Goal: Transaction & Acquisition: Subscribe to service/newsletter

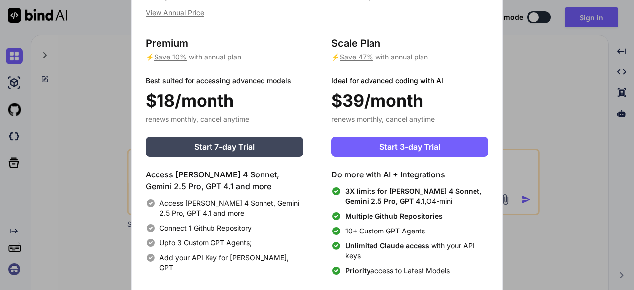
scroll to position [4, 0]
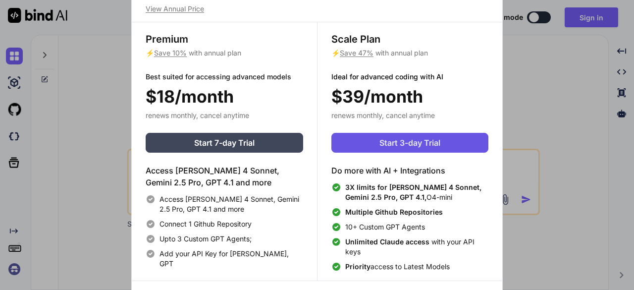
click at [427, 141] on span "Start 3-day Trial" at bounding box center [409, 143] width 61 height 12
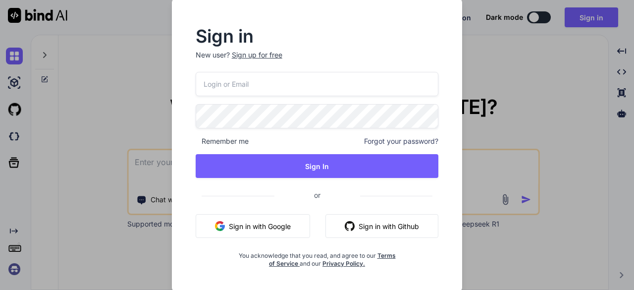
click at [269, 88] on input "email" at bounding box center [317, 84] width 243 height 24
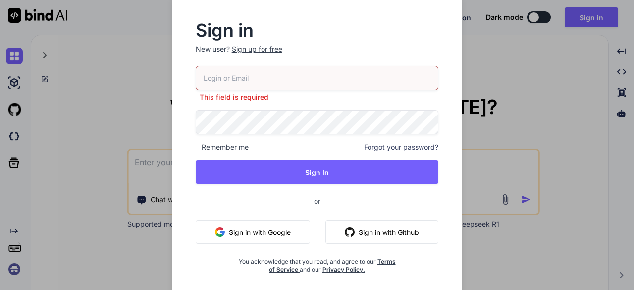
click at [269, 55] on p "New user? Sign up for free" at bounding box center [317, 55] width 243 height 22
click at [262, 45] on div "Sign up for free" at bounding box center [257, 49] width 51 height 10
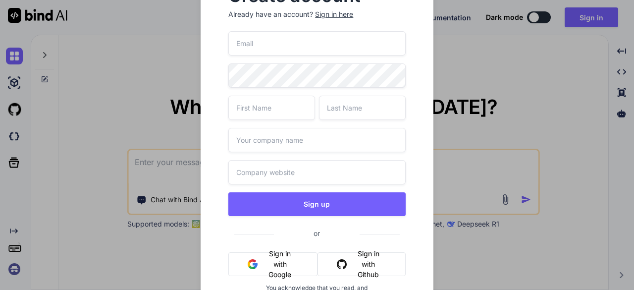
click at [268, 46] on input "email" at bounding box center [316, 43] width 177 height 24
click at [277, 44] on input "email" at bounding box center [316, 43] width 177 height 24
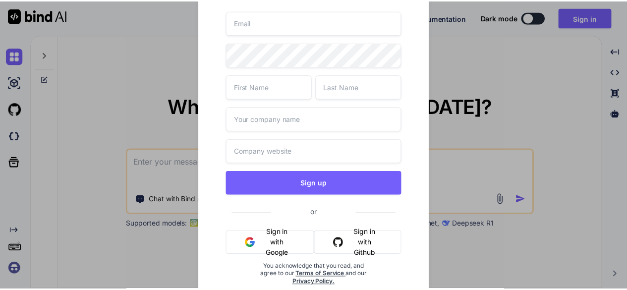
scroll to position [21, 0]
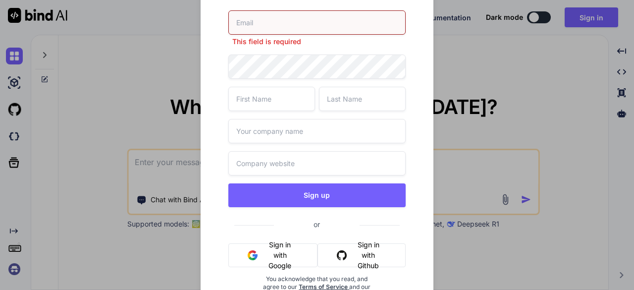
click at [288, 238] on div "This field is required Sign up or Sign in with Google Sign in with Github You a…" at bounding box center [316, 166] width 177 height 312
click at [274, 257] on button "Sign in with Google" at bounding box center [272, 255] width 89 height 24
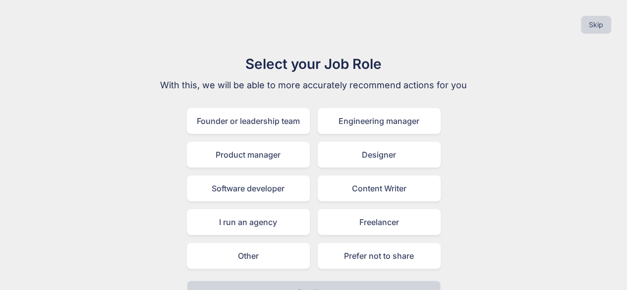
scroll to position [22, 0]
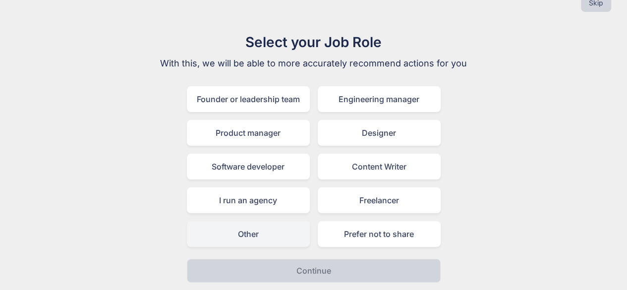
click at [220, 229] on div "Other" at bounding box center [248, 234] width 123 height 26
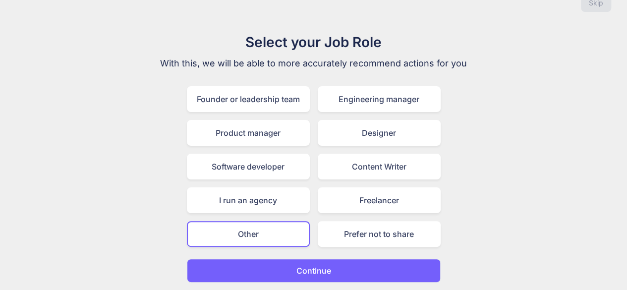
click at [240, 263] on button "Continue" at bounding box center [314, 271] width 254 height 24
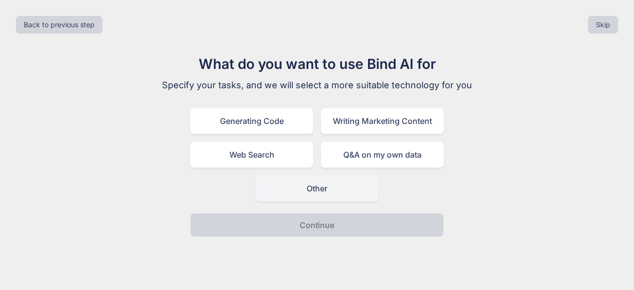
click at [318, 196] on div "Other" at bounding box center [317, 188] width 123 height 26
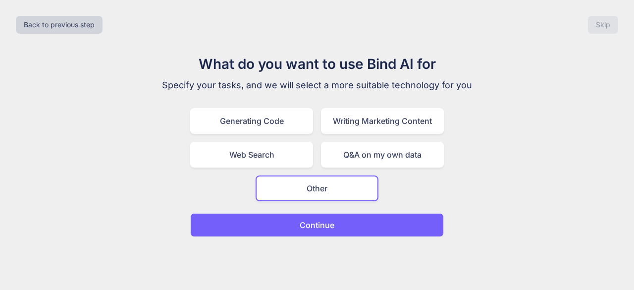
click at [310, 221] on p "Continue" at bounding box center [317, 225] width 35 height 12
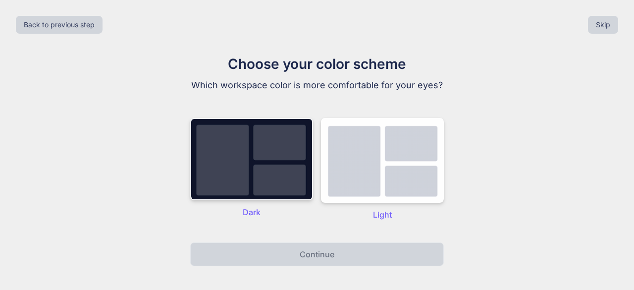
click at [268, 189] on img at bounding box center [251, 159] width 123 height 82
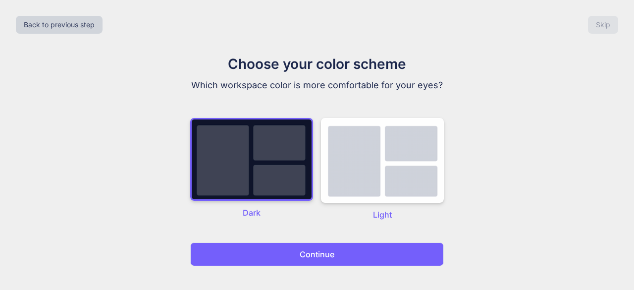
click at [264, 247] on button "Continue" at bounding box center [317, 254] width 254 height 24
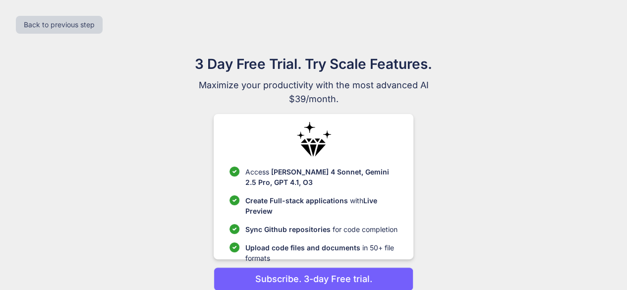
scroll to position [42, 0]
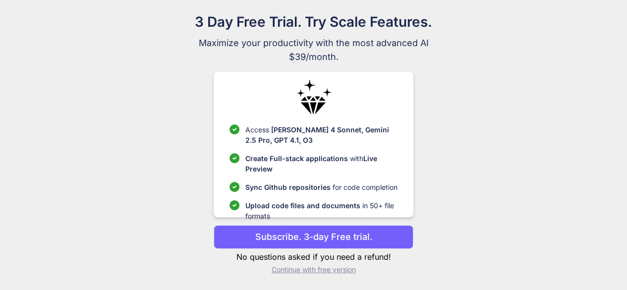
click at [281, 242] on p "Subscribe. 3-day Free trial." at bounding box center [313, 236] width 117 height 13
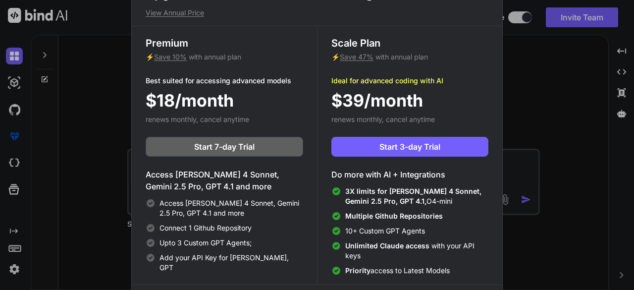
click at [609, 19] on div "Upgrade to access Advanced AI & Integrations View Annual Price Premium ⚡ Save 1…" at bounding box center [317, 145] width 634 height 290
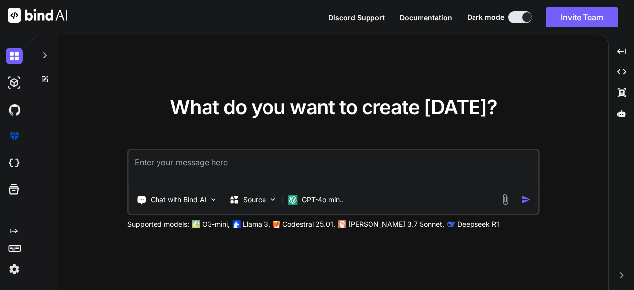
type textarea "x"
click at [18, 268] on img at bounding box center [14, 269] width 17 height 17
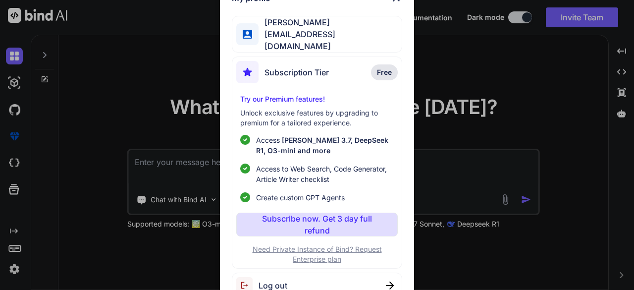
click at [306, 213] on p "Subscribe now. Get 3 day full refund" at bounding box center [317, 224] width 122 height 24
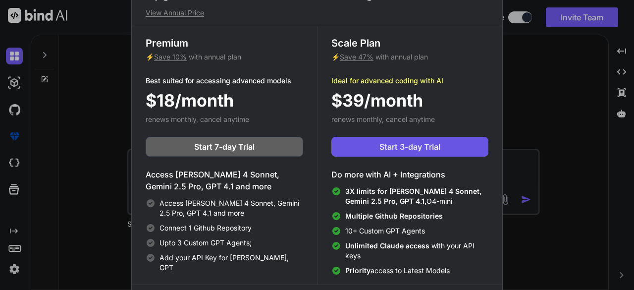
click at [369, 152] on button "Start 3-day Trial" at bounding box center [409, 147] width 157 height 20
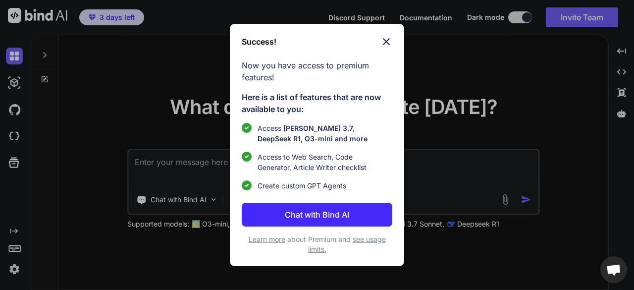
click at [386, 41] on img at bounding box center [386, 42] width 12 height 12
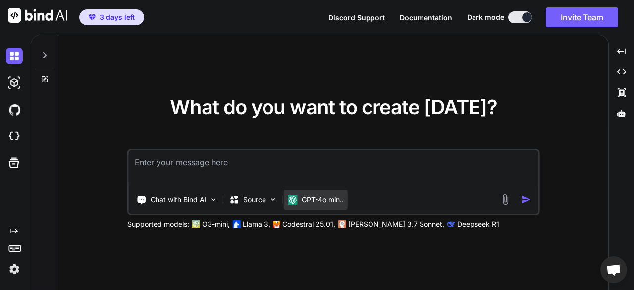
click at [320, 197] on p "GPT-4o min.." at bounding box center [323, 200] width 42 height 10
click at [316, 200] on p "GPT-4o min.." at bounding box center [323, 200] width 42 height 10
click at [10, 86] on img at bounding box center [14, 82] width 17 height 17
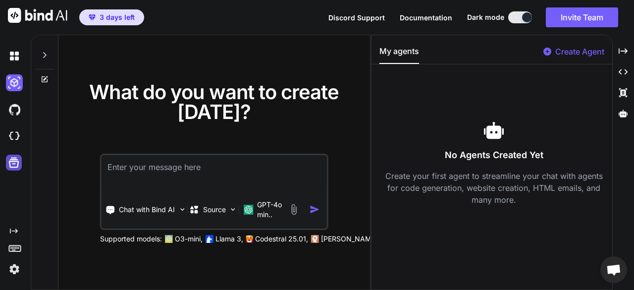
click at [11, 160] on icon at bounding box center [14, 163] width 10 height 10
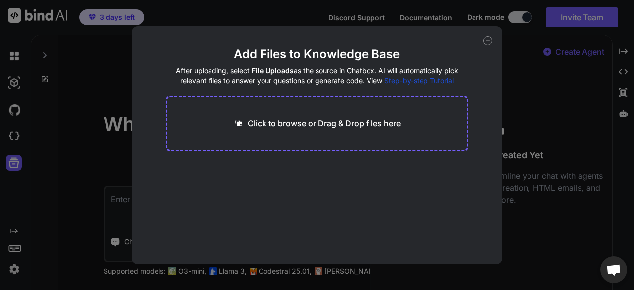
click at [96, 135] on div "Add Files to Knowledge Base After uploading, select File Uploads as the source …" at bounding box center [317, 145] width 634 height 290
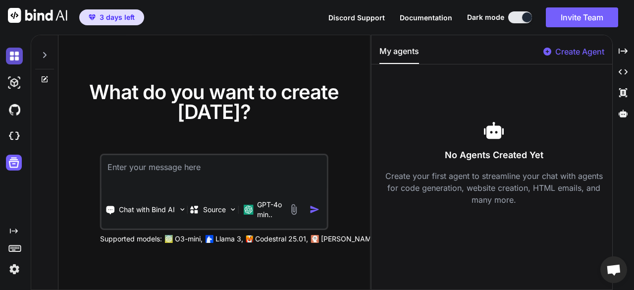
click at [14, 59] on img at bounding box center [14, 56] width 17 height 17
click at [48, 57] on icon at bounding box center [45, 55] width 8 height 8
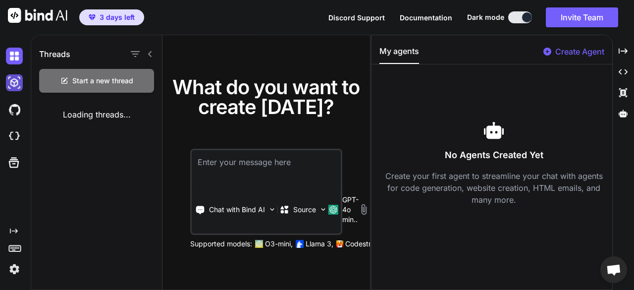
click at [19, 82] on img at bounding box center [14, 82] width 17 height 17
click at [18, 60] on img at bounding box center [14, 56] width 17 height 17
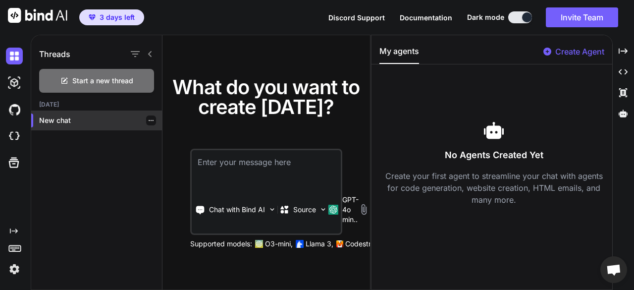
click at [77, 122] on p "New chat" at bounding box center [100, 120] width 123 height 10
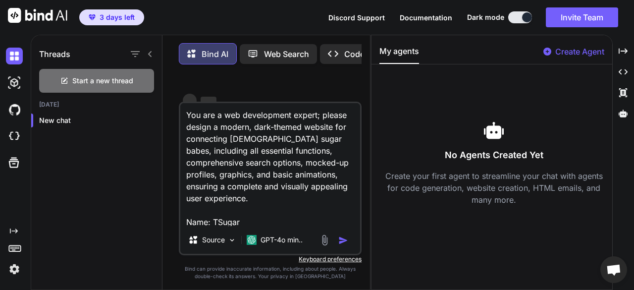
click at [352, 48] on p "Code Generator" at bounding box center [374, 54] width 60 height 12
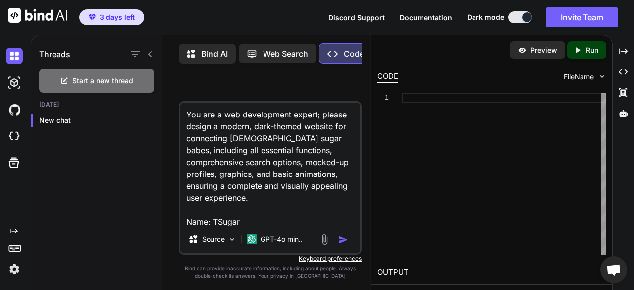
click at [282, 144] on textarea "You are a web development expert; please design a modern, dark-themed website f…" at bounding box center [270, 164] width 180 height 123
click at [346, 241] on img "button" at bounding box center [343, 240] width 10 height 10
type textarea "x"
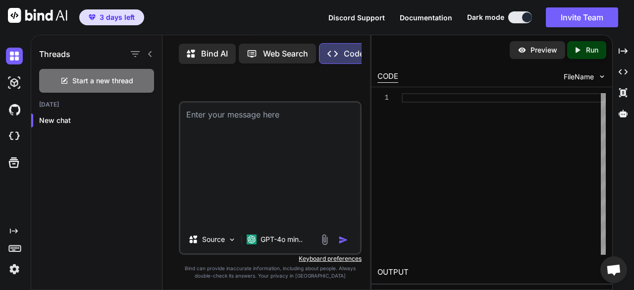
scroll to position [3, 0]
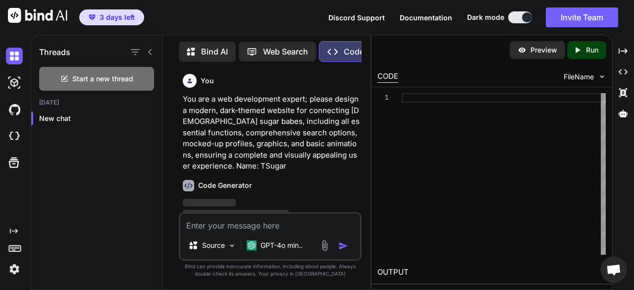
click at [345, 248] on img "button" at bounding box center [343, 246] width 10 height 10
click at [303, 167] on p "You are a web development expert; please design a modern, dark-themed website f…" at bounding box center [271, 133] width 177 height 78
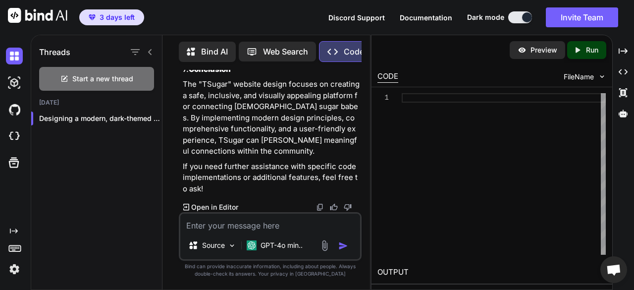
scroll to position [1581, 0]
click at [267, 243] on p "GPT-4o min.." at bounding box center [282, 245] width 42 height 10
click at [337, 53] on icon "Created with Pixso." at bounding box center [332, 52] width 10 height 10
click at [232, 246] on img at bounding box center [232, 245] width 8 height 8
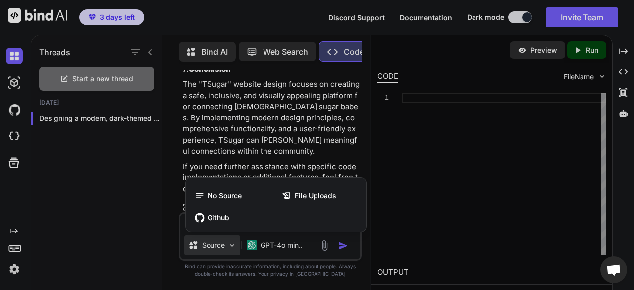
click at [267, 246] on div at bounding box center [317, 145] width 634 height 290
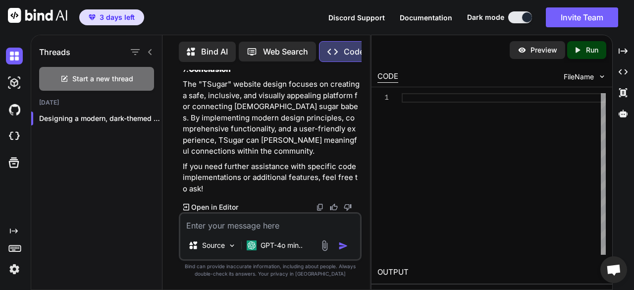
click at [267, 246] on p "GPT-4o min.." at bounding box center [282, 245] width 42 height 10
click at [243, 244] on div "GPT-4o min.." at bounding box center [275, 245] width 64 height 20
click at [263, 246] on p "GPT-4o min.." at bounding box center [282, 245] width 42 height 10
click at [11, 53] on img at bounding box center [14, 56] width 17 height 17
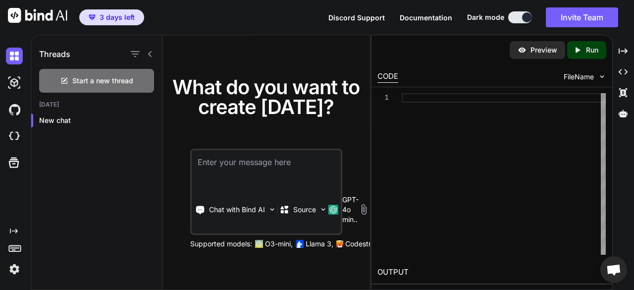
click at [124, 14] on span "3 days left" at bounding box center [117, 17] width 35 height 10
click at [59, 120] on p "New chat" at bounding box center [100, 120] width 123 height 10
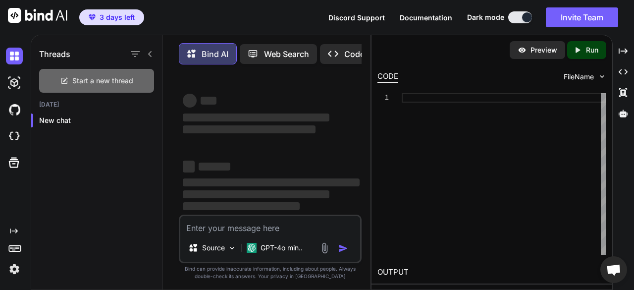
click at [99, 84] on span "Start a new thread" at bounding box center [102, 81] width 61 height 10
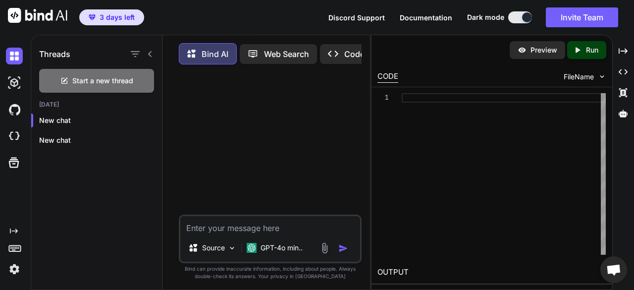
click at [348, 71] on div "Bind AI Web Search Created with Pixso. Code Generator Source GPT-4o min.. Creat…" at bounding box center [266, 165] width 208 height 253
click at [318, 51] on p "Code Generator" at bounding box center [324, 54] width 60 height 12
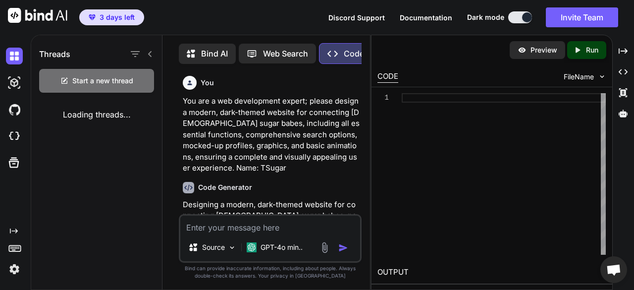
scroll to position [3, 0]
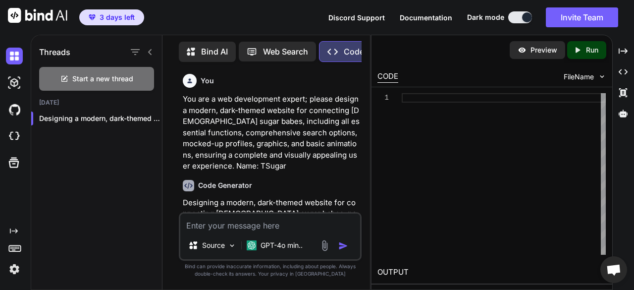
click at [220, 226] on textarea at bounding box center [270, 222] width 180 height 18
click at [237, 246] on div "Source" at bounding box center [212, 245] width 56 height 20
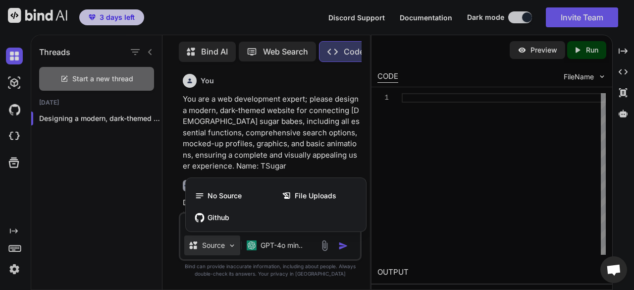
click at [289, 162] on div at bounding box center [317, 145] width 634 height 290
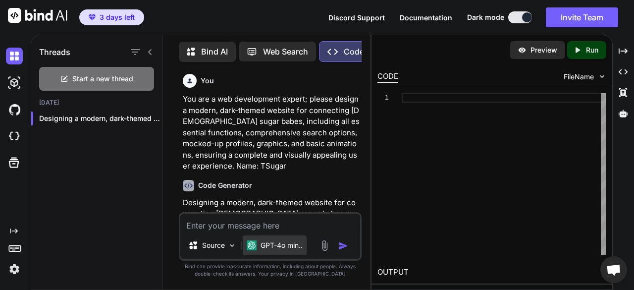
click at [273, 247] on p "GPT-4o min.." at bounding box center [282, 245] width 42 height 10
click at [276, 243] on p "GPT-4o min.." at bounding box center [282, 245] width 42 height 10
click at [324, 243] on img at bounding box center [324, 245] width 11 height 11
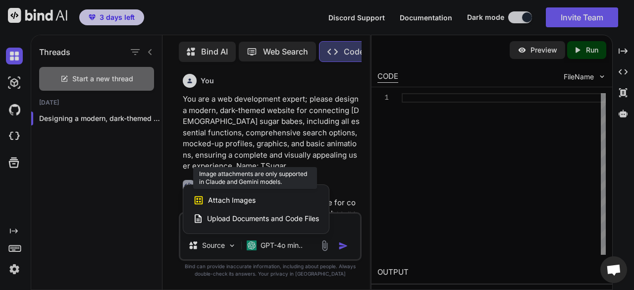
click at [264, 203] on div "Attach Images Image attachments are only supported in Claude and Gemini models." at bounding box center [256, 200] width 126 height 19
click at [242, 200] on span "Attach Images" at bounding box center [232, 200] width 48 height 10
click at [289, 151] on div at bounding box center [317, 145] width 634 height 290
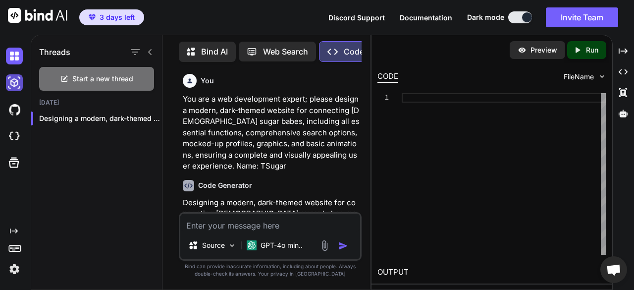
click at [16, 80] on img at bounding box center [14, 82] width 17 height 17
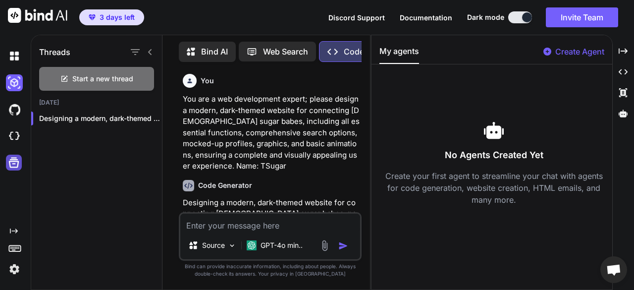
click at [10, 163] on icon at bounding box center [14, 163] width 10 height 10
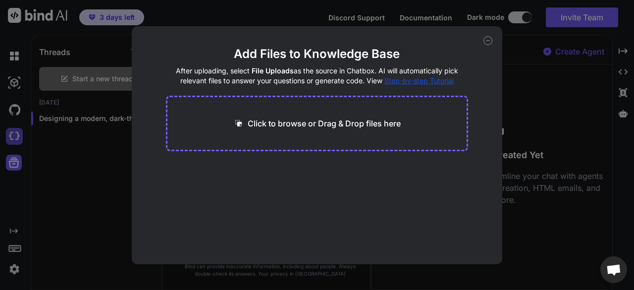
drag, startPoint x: 19, startPoint y: 130, endPoint x: 13, endPoint y: 132, distance: 6.9
click at [13, 132] on div "Add Files to Knowledge Base After uploading, select File Uploads as the source …" at bounding box center [317, 145] width 634 height 290
type textarea "x"
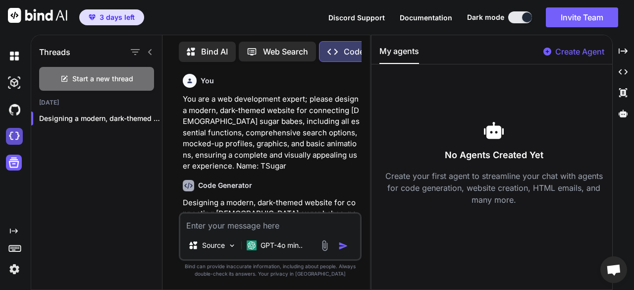
click at [13, 133] on img at bounding box center [14, 136] width 17 height 17
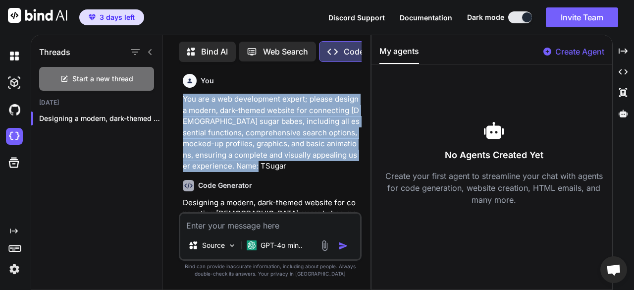
drag, startPoint x: 181, startPoint y: 99, endPoint x: 270, endPoint y: 165, distance: 111.1
click at [270, 165] on div "You You are a web development expert; please design a modern, dark-themed websi…" at bounding box center [271, 141] width 181 height 142
copy p "You are a web development expert; please design a modern, dark-themed website f…"
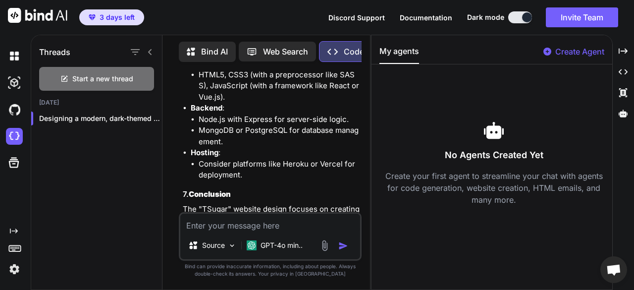
scroll to position [1581, 0]
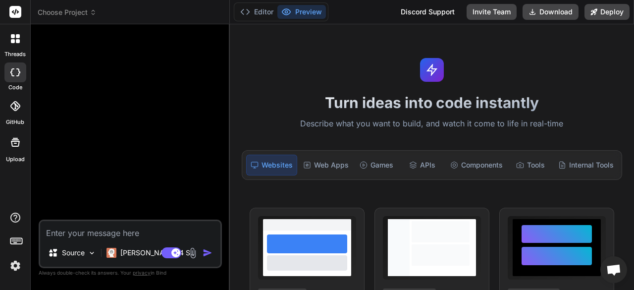
click at [88, 234] on textarea at bounding box center [130, 230] width 180 height 18
type textarea "x"
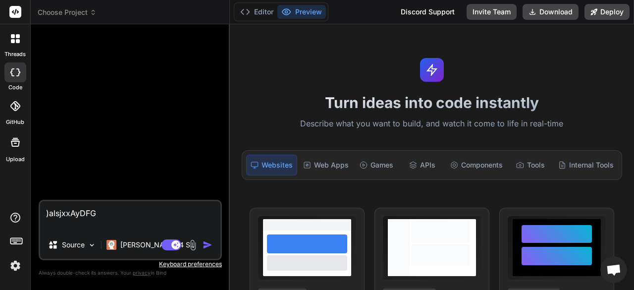
click at [122, 208] on textarea ")alsjxxAyDFG" at bounding box center [130, 216] width 180 height 30
type textarea ")alsjxxAyDFG"
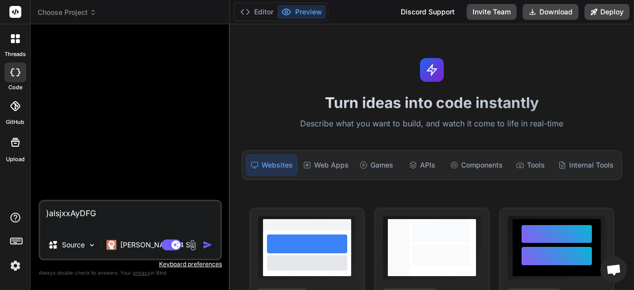
click at [115, 219] on textarea ")alsjxxAyDFG" at bounding box center [130, 216] width 180 height 30
paste textarea "You are a web development expert; please design a modern, dark-themed website f…"
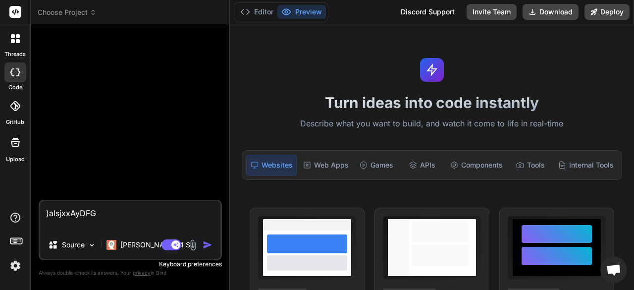
type textarea "x"
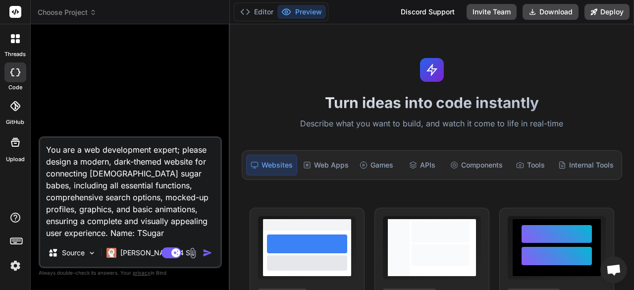
type textarea "You are a web development expert; please design a modern, dark-themed website f…"
click at [209, 253] on img "button" at bounding box center [208, 253] width 10 height 10
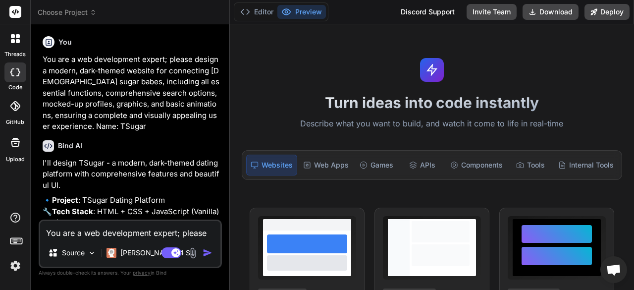
type textarea "x"
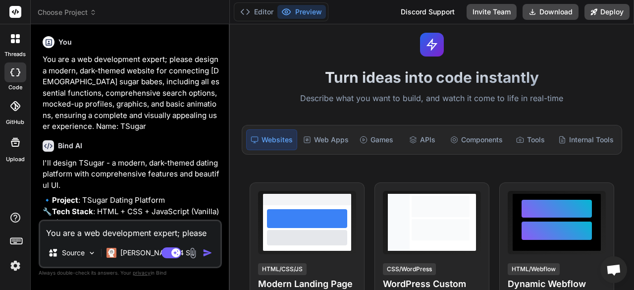
scroll to position [200, 0]
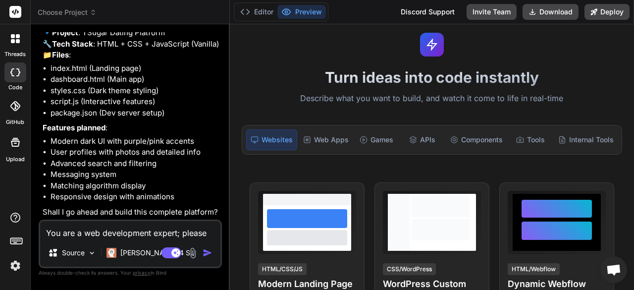
click at [122, 230] on textarea "You are a web development expert; please design a modern, dark-themed website f…" at bounding box center [130, 230] width 180 height 18
type textarea "x"
type textarea "y"
type textarea "x"
type textarea "ye"
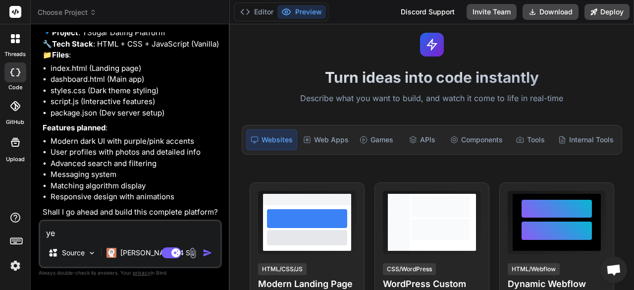
type textarea "x"
type textarea "yes"
type textarea "x"
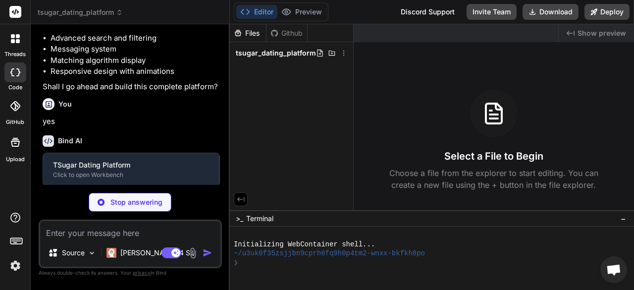
scroll to position [303, 0]
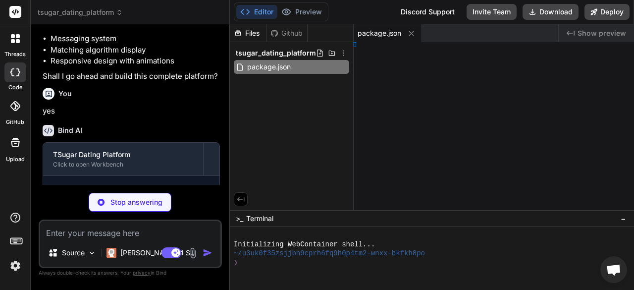
type textarea "x"
type textarea "</html>"
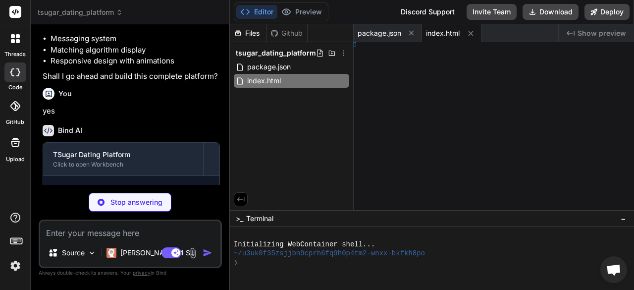
type textarea "x"
type textarea "</div> </div> <script src="script.js"></script> </body> </html>"
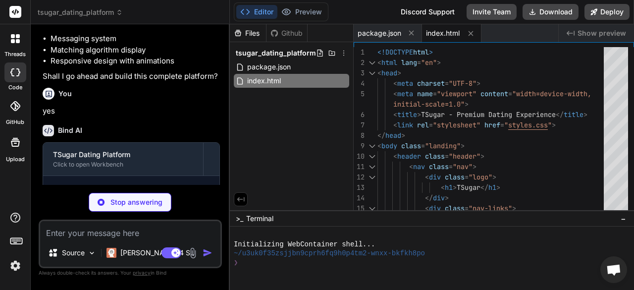
scroll to position [386, 0]
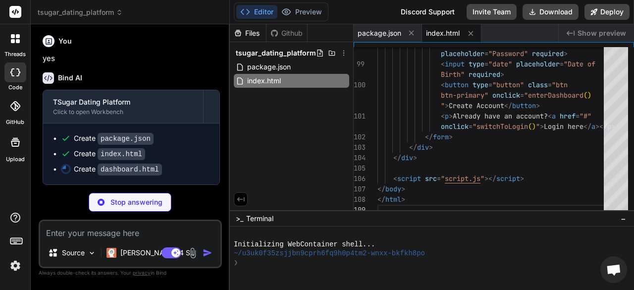
type textarea "x"
type textarea "</section> </main> <script src="script.js"></script> </body> </html>"
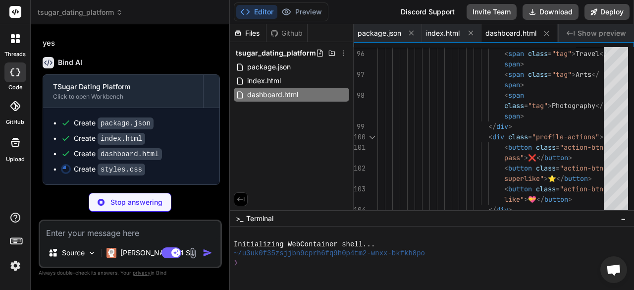
type textarea "x"
type textarea ".dashboard-main { padding: 1rem; } }"
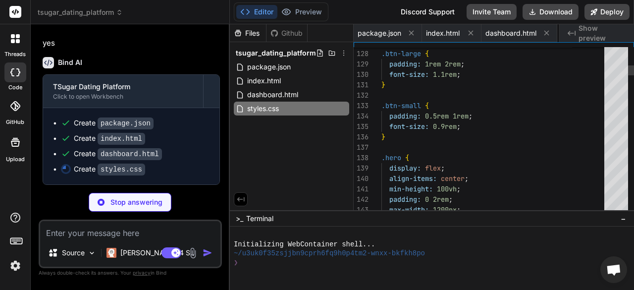
scroll to position [0, 57]
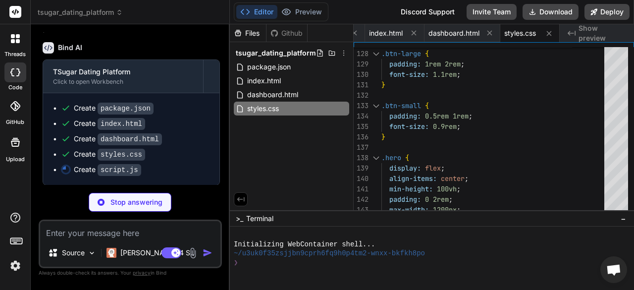
type textarea "x"
type textarea "} } `; document.head.appendChild(dynamicStyles);"
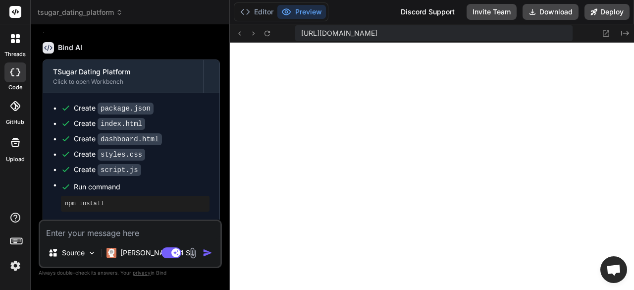
scroll to position [480, 0]
type textarea "x"
